Goal: Task Accomplishment & Management: Use online tool/utility

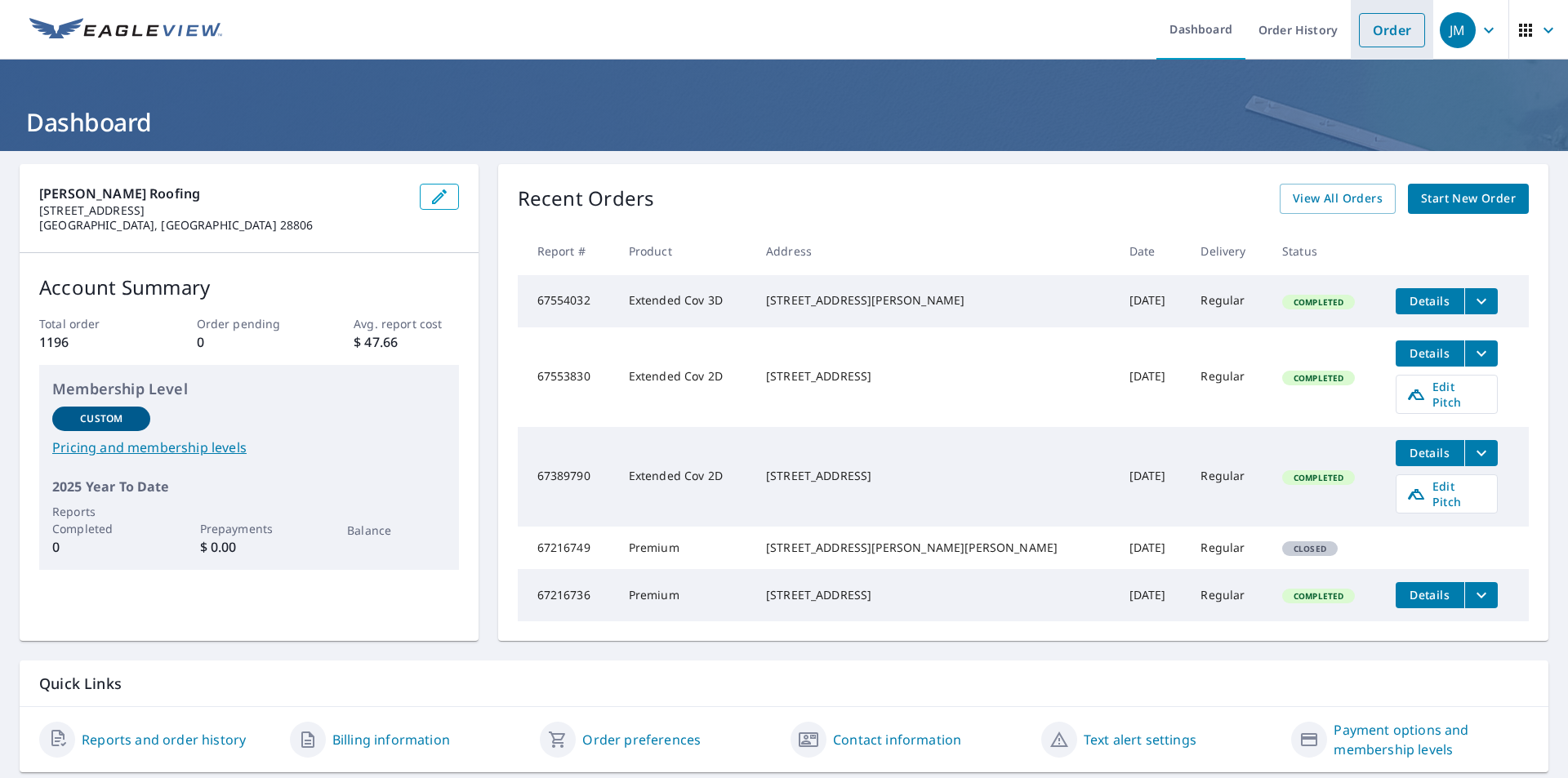
click at [1382, 45] on link "Order" at bounding box center [1391, 31] width 66 height 35
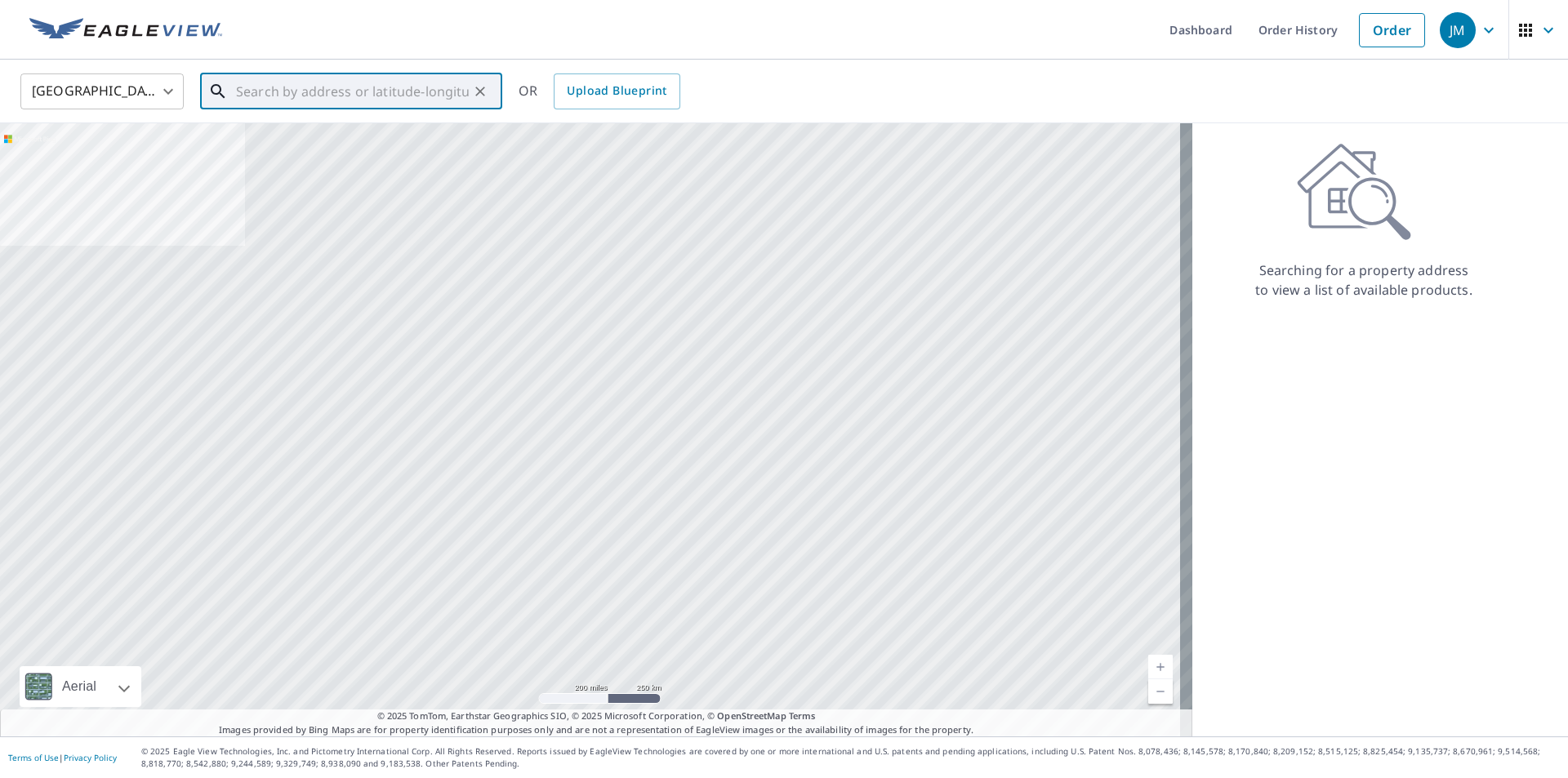
paste input "164 Palmer Ford Road, Weaverville, NC 28787"
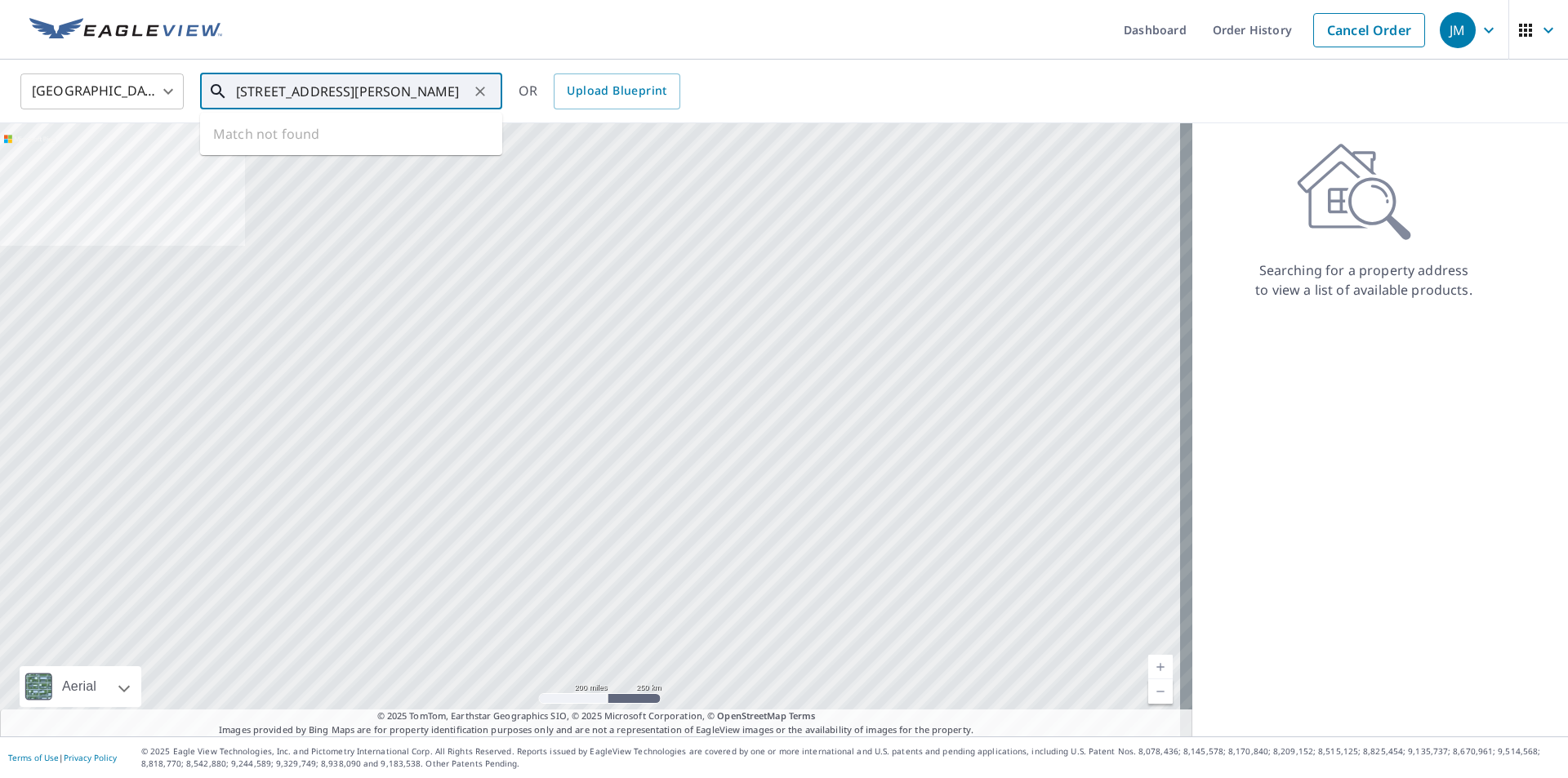
scroll to position [0, 51]
click at [335, 154] on p "[GEOGRAPHIC_DATA], [GEOGRAPHIC_DATA]" at bounding box center [361, 156] width 256 height 16
type input "164 Palmer Ford Rd Weaverville, NC 28787"
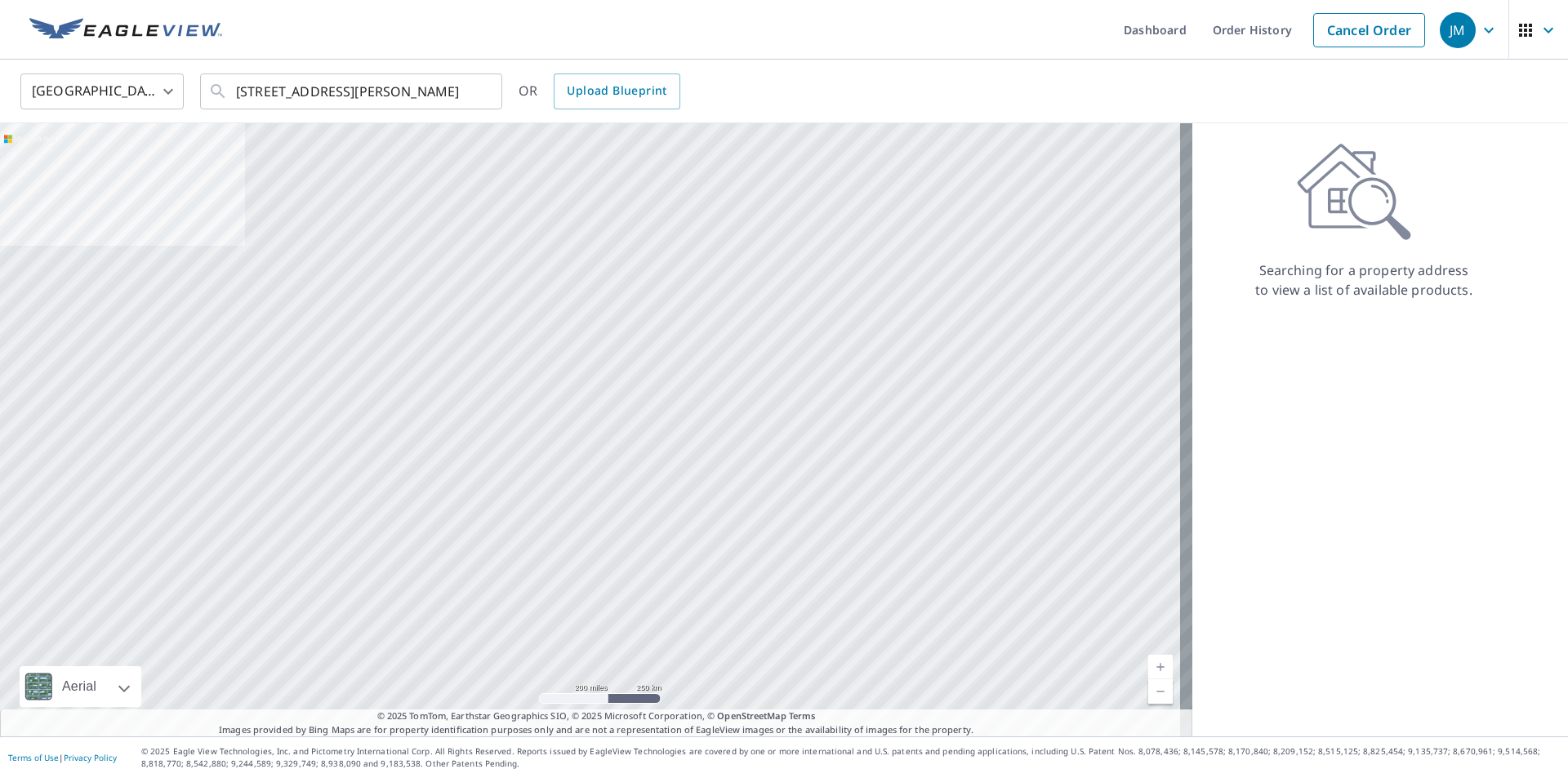
scroll to position [0, 0]
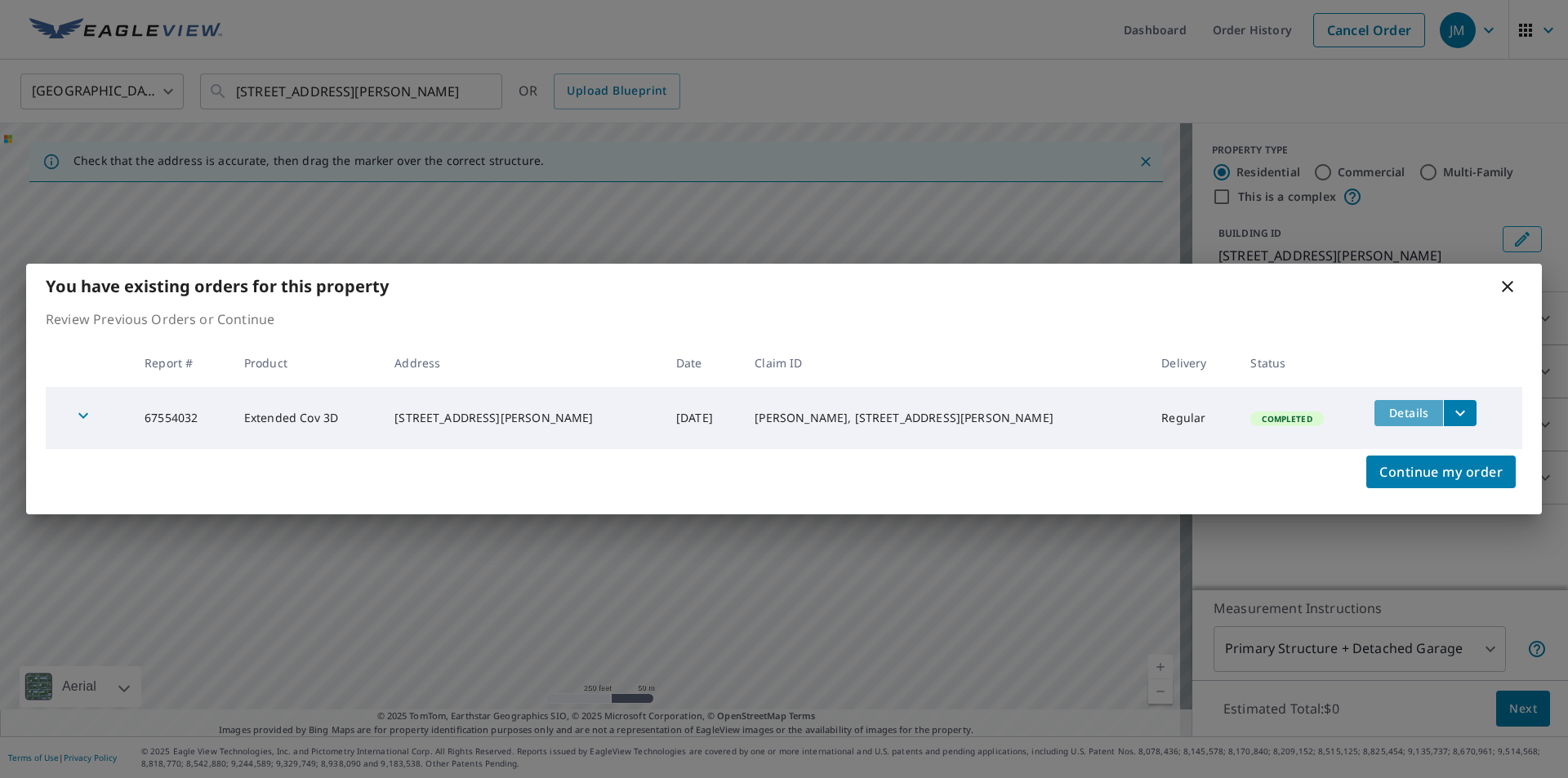
click at [1384, 413] on span "Details" at bounding box center [1408, 413] width 49 height 15
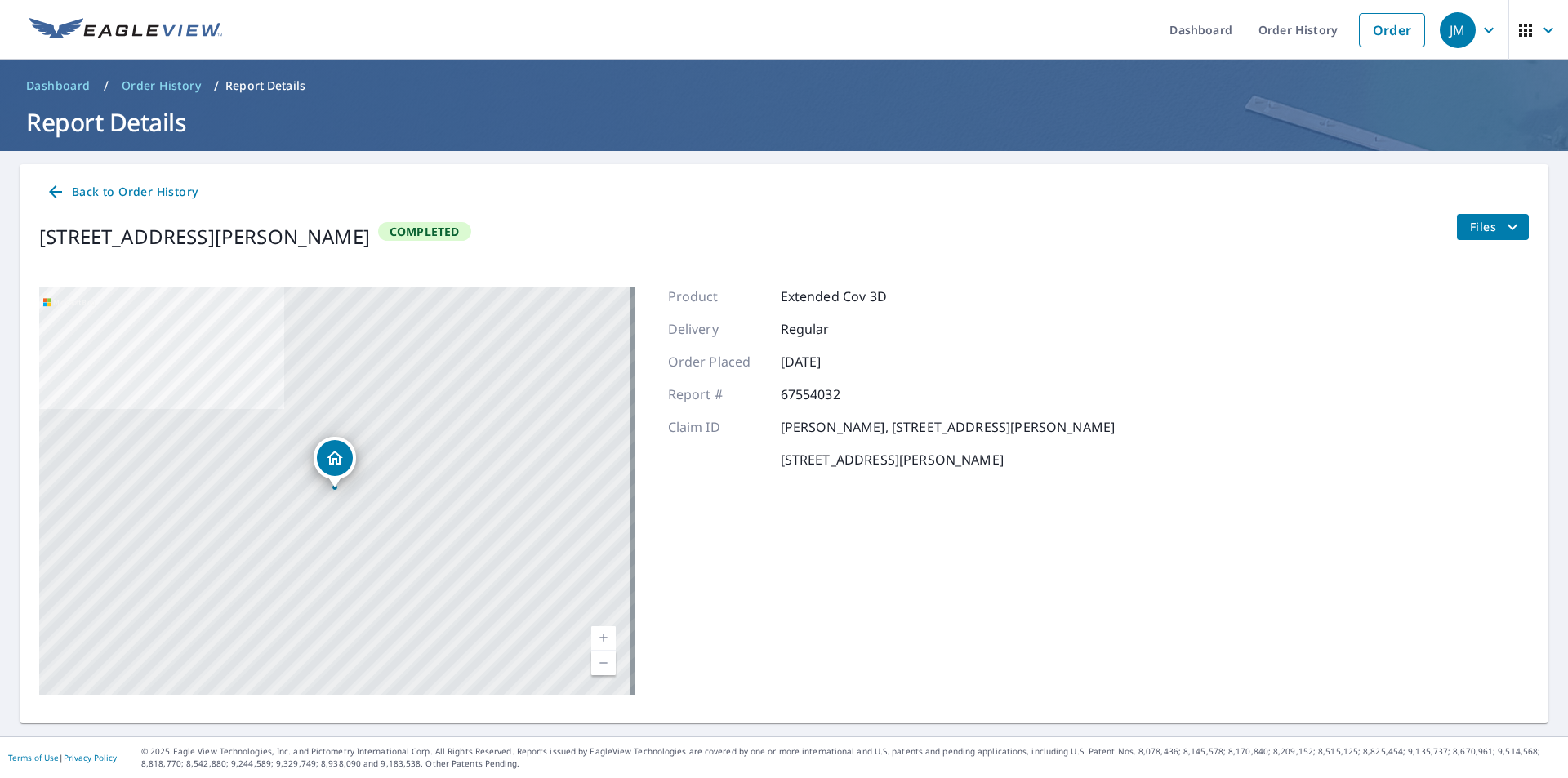
click at [1481, 234] on span "Files" at bounding box center [1496, 226] width 52 height 19
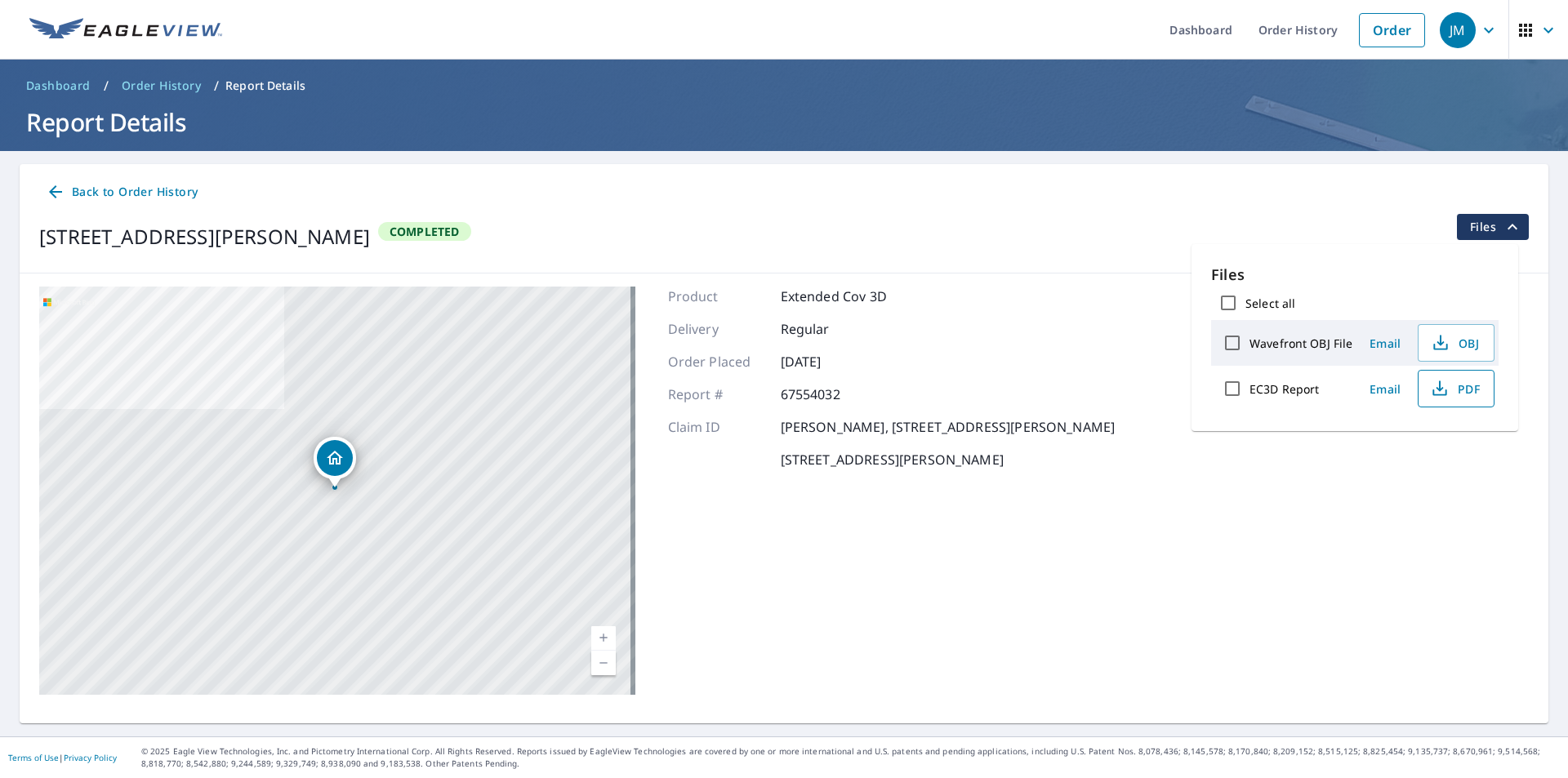
click at [1459, 396] on span "PDF" at bounding box center [1454, 389] width 52 height 19
click at [141, 190] on span "Back to Order History" at bounding box center [122, 192] width 152 height 20
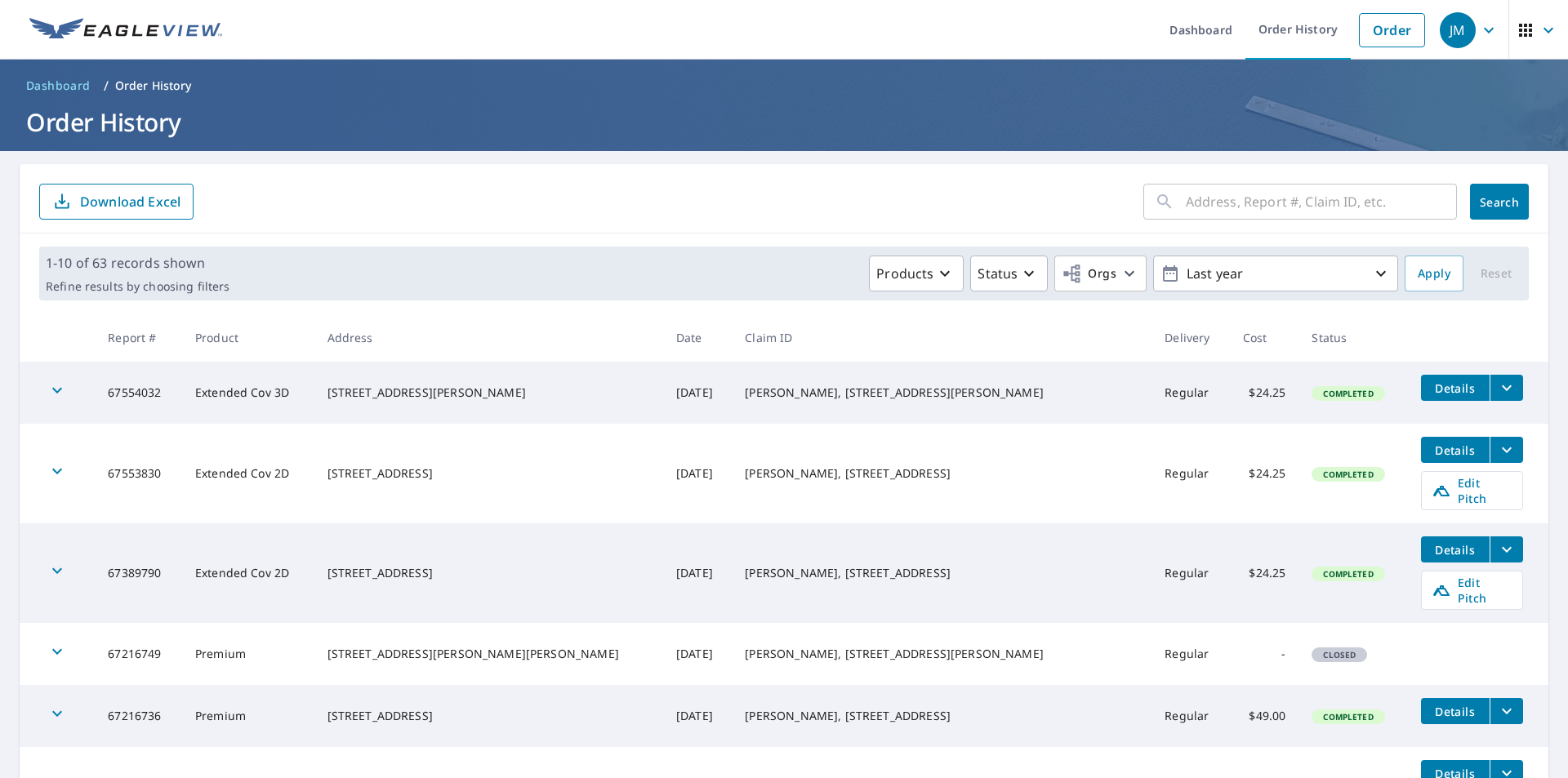
click at [1497, 454] on icon "filesDropdownBtn-67553830" at bounding box center [1507, 450] width 19 height 19
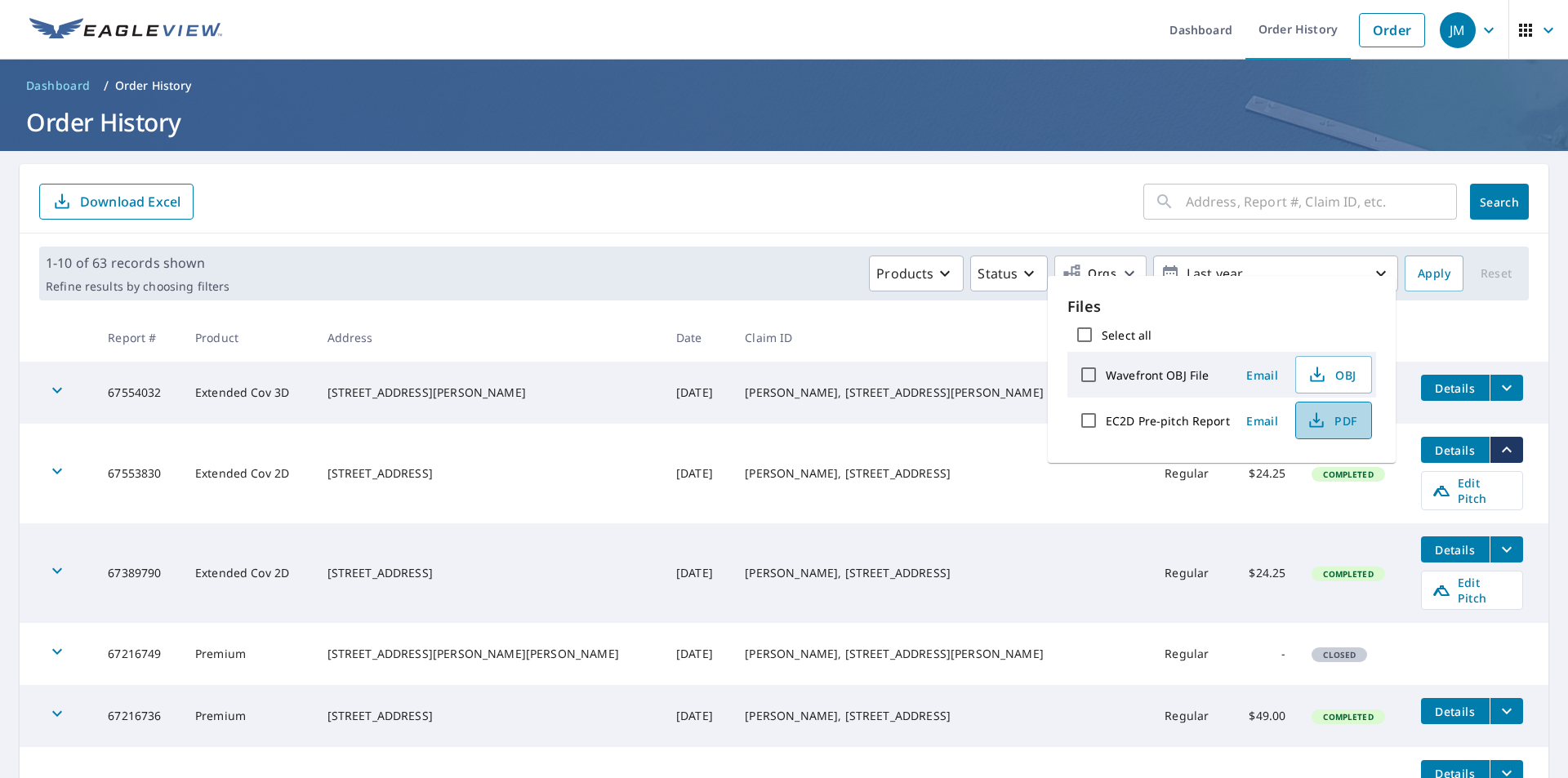
click at [1335, 425] on span "PDF" at bounding box center [1332, 420] width 52 height 19
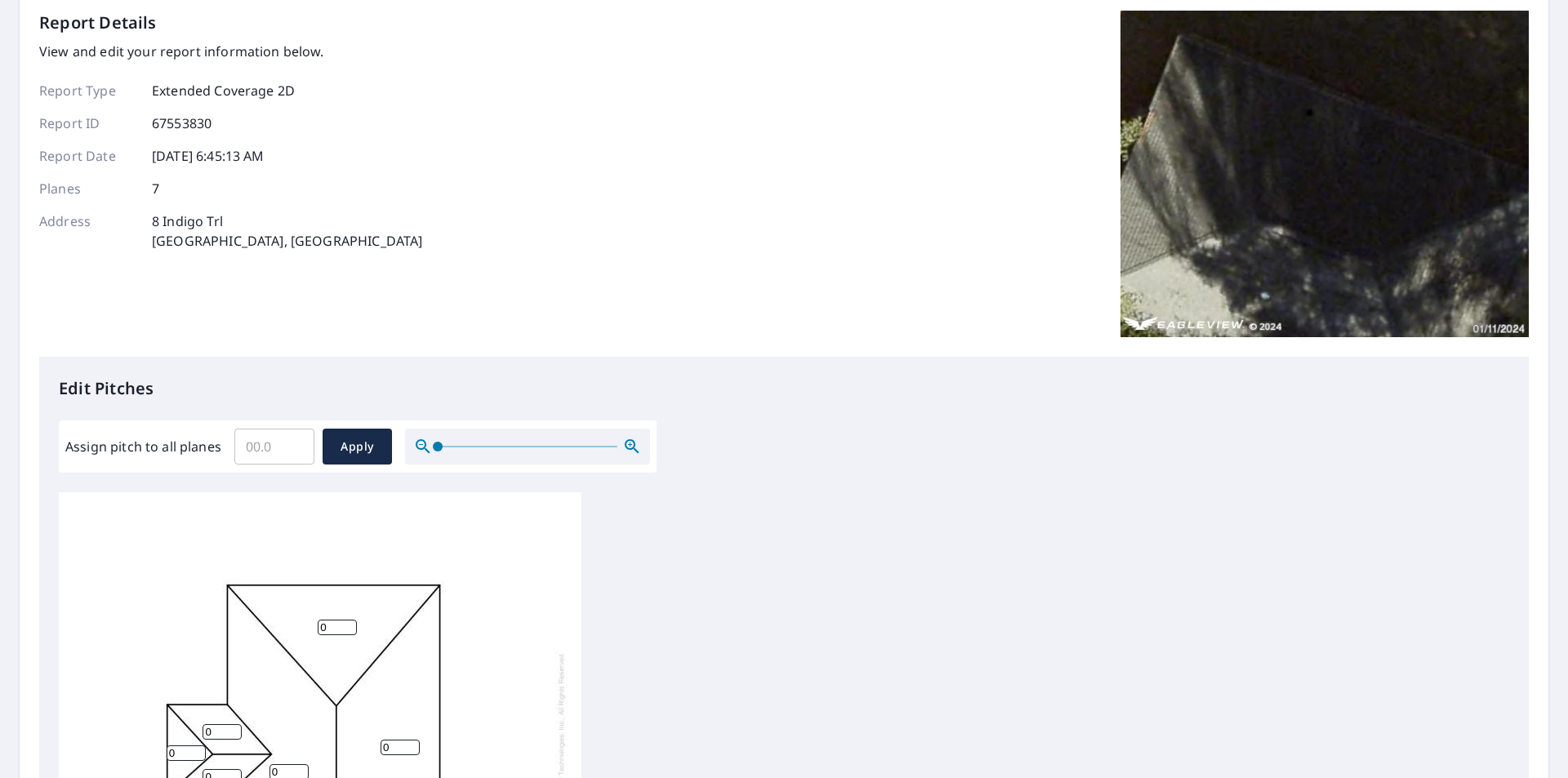
scroll to position [16, 0]
click at [262, 450] on input "Assign pitch to all planes" at bounding box center [273, 447] width 80 height 46
type input "5"
click at [352, 437] on span "Apply" at bounding box center [357, 446] width 43 height 20
type input "5"
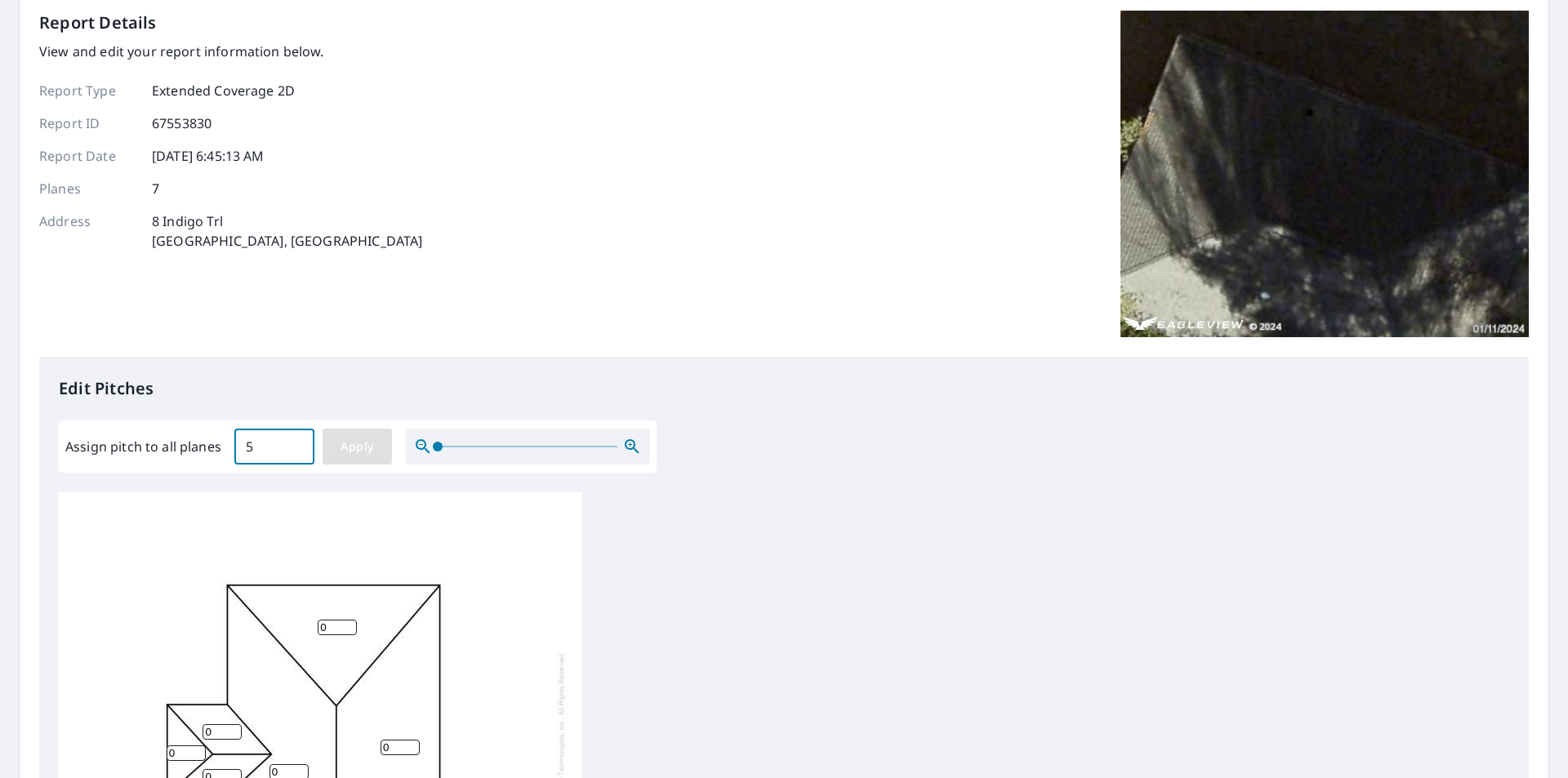
type input "5"
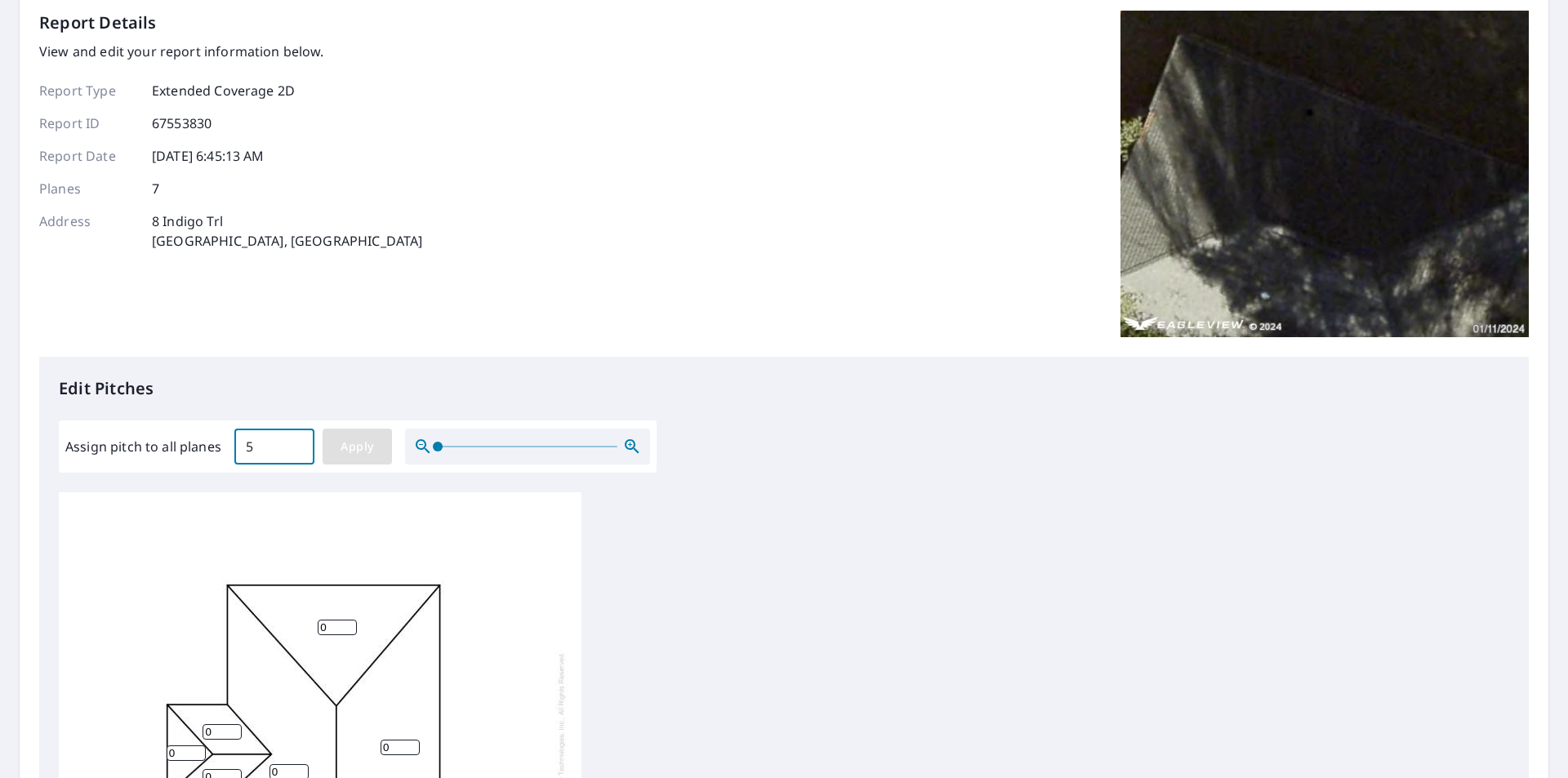
type input "5"
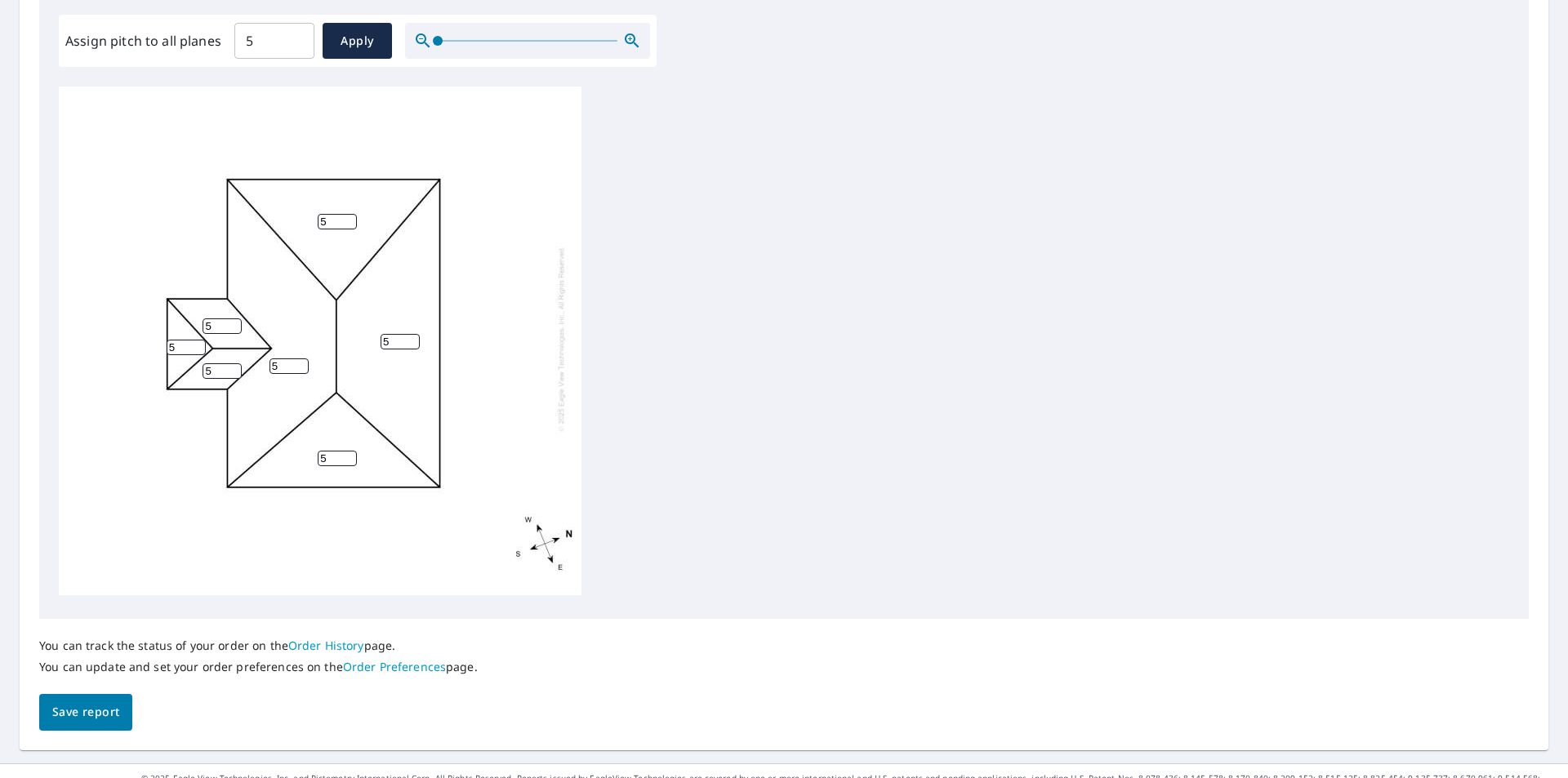
scroll to position [514, 0]
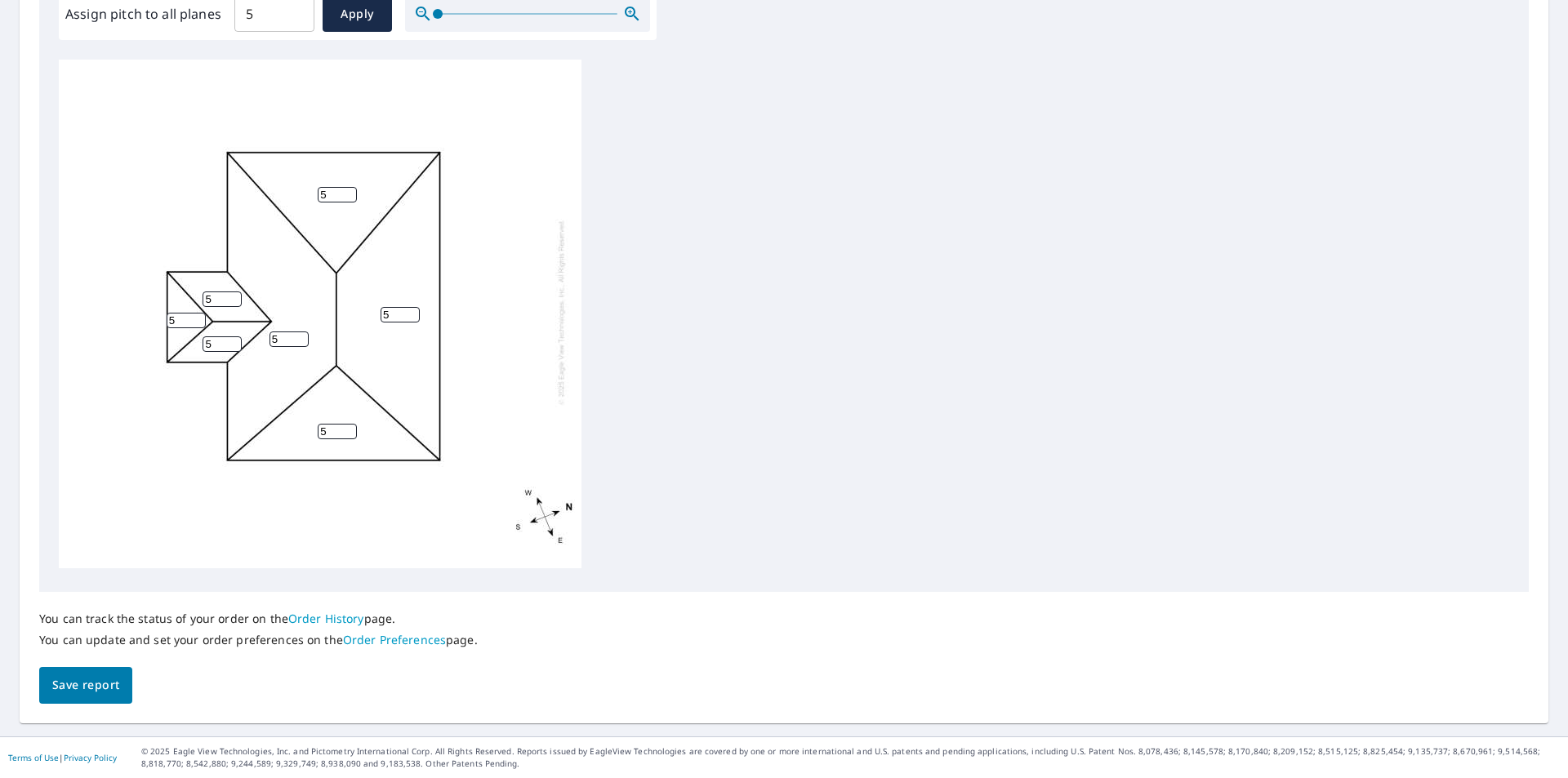
click at [74, 675] on span "Save report" at bounding box center [85, 685] width 67 height 20
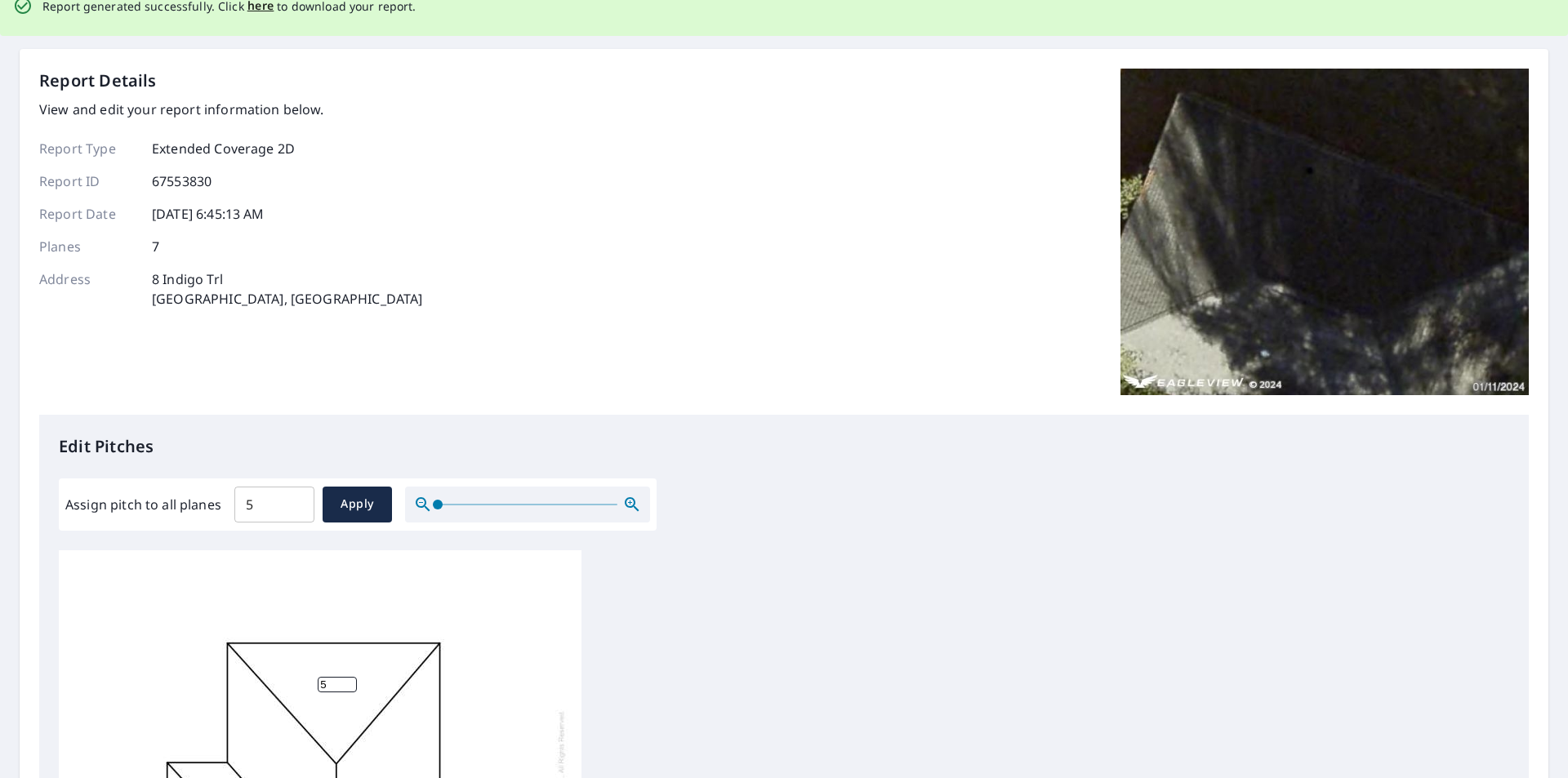
scroll to position [0, 0]
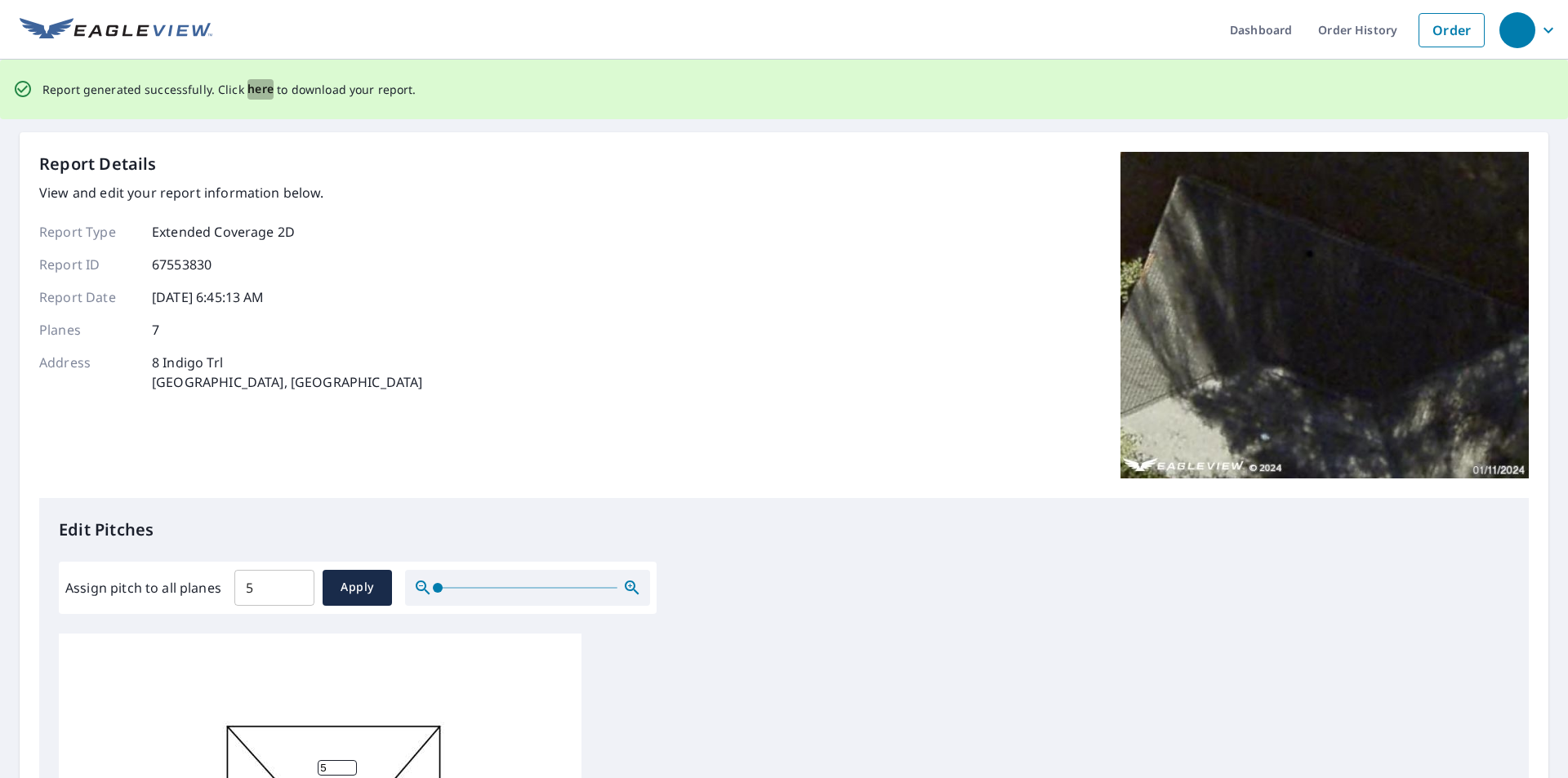
click at [254, 83] on span "here" at bounding box center [261, 89] width 27 height 20
